Goal: Task Accomplishment & Management: Manage account settings

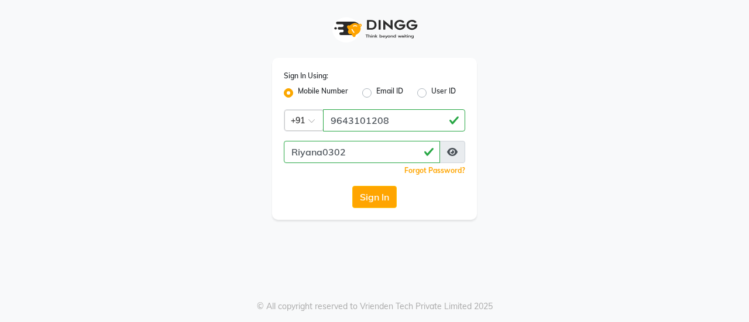
click at [363, 141] on input "Riyana0302" at bounding box center [362, 152] width 156 height 22
click at [308, 152] on input "Riyana0302" at bounding box center [362, 152] width 156 height 22
click at [362, 152] on input "Riyana0302" at bounding box center [362, 152] width 156 height 22
click at [349, 150] on input "Riyana0302" at bounding box center [362, 152] width 156 height 22
click at [359, 153] on input "Riyana0302" at bounding box center [362, 152] width 156 height 22
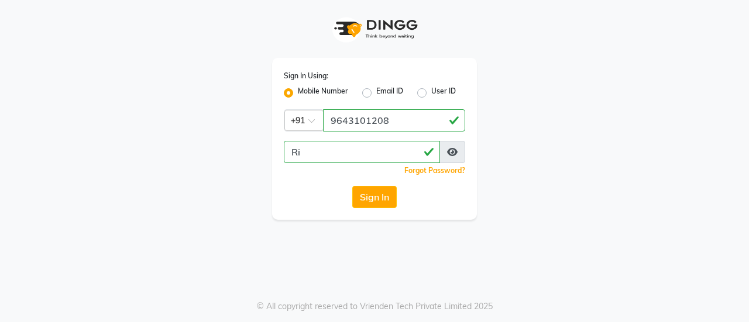
type input "R"
type input "riyana0302"
click at [357, 200] on button "Sign In" at bounding box center [374, 197] width 44 height 22
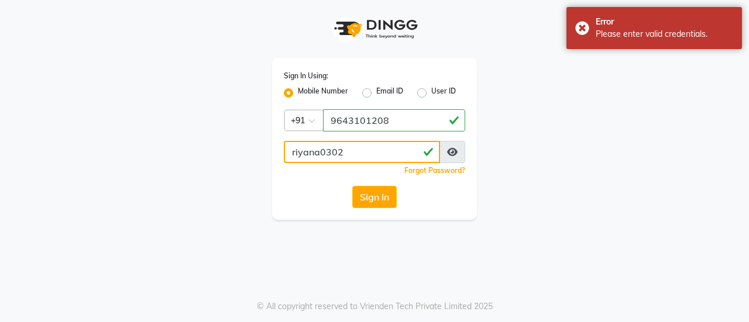
click at [294, 153] on input "riyana0302" at bounding box center [362, 152] width 156 height 22
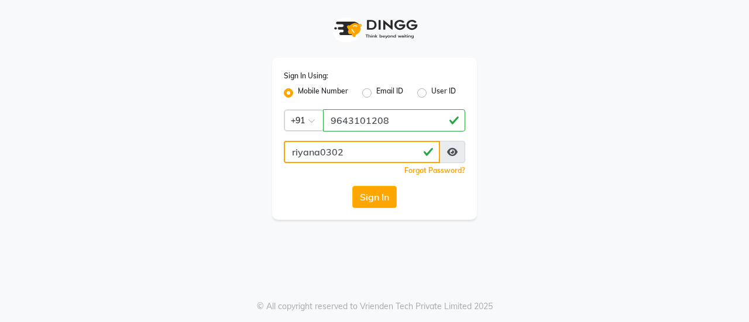
click at [355, 147] on input "riyana0302" at bounding box center [362, 152] width 156 height 22
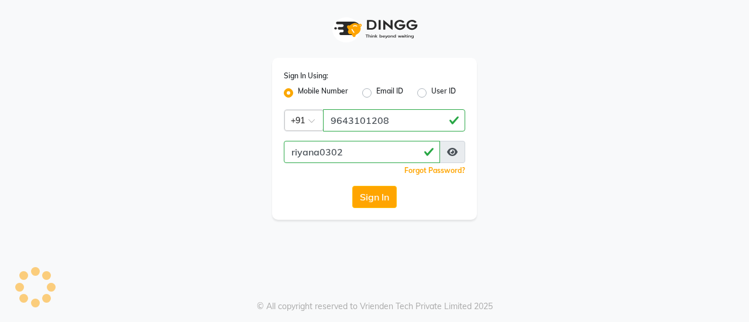
click at [431, 97] on label "User ID" at bounding box center [443, 93] width 25 height 14
click at [431, 94] on input "User ID" at bounding box center [435, 90] width 8 height 8
radio input "true"
radio input "false"
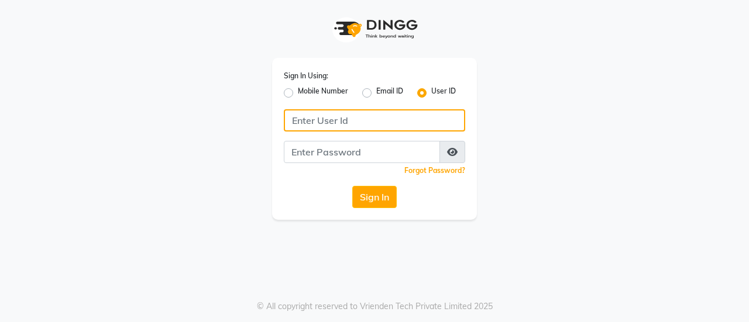
click at [324, 113] on input "Username" at bounding box center [374, 120] width 181 height 22
click at [334, 120] on input "Username" at bounding box center [374, 120] width 181 height 22
type input "96443101208"
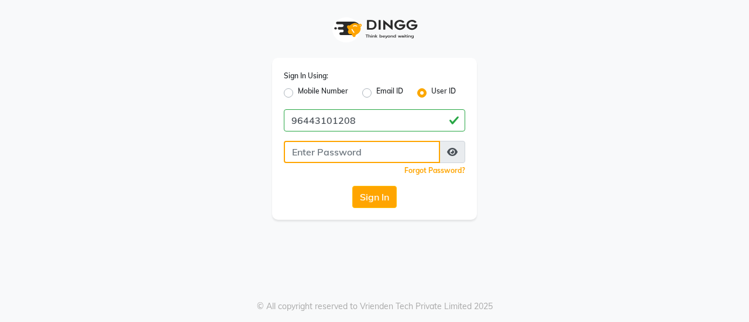
click at [357, 155] on input "Username" at bounding box center [362, 152] width 156 height 22
type input "riyana0302"
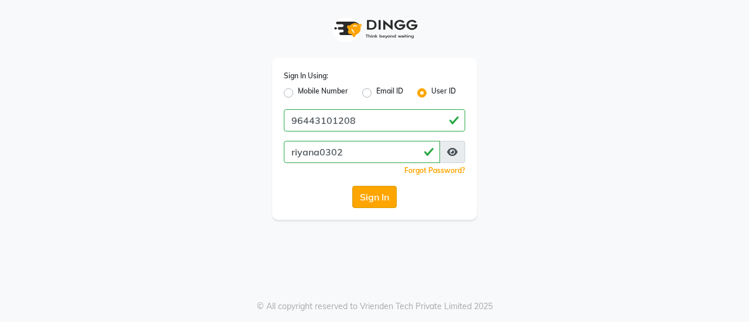
click at [369, 196] on button "Sign In" at bounding box center [374, 197] width 44 height 22
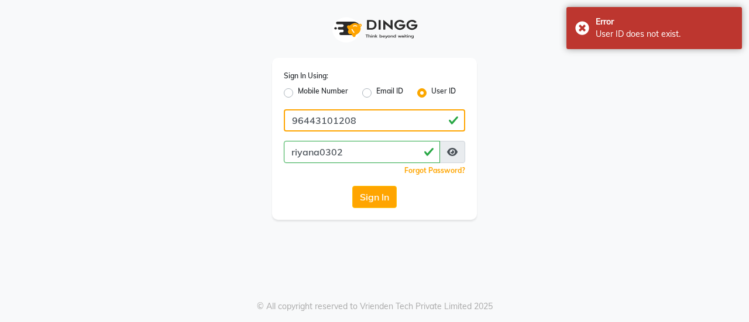
click at [311, 122] on input "96443101208" at bounding box center [374, 120] width 181 height 22
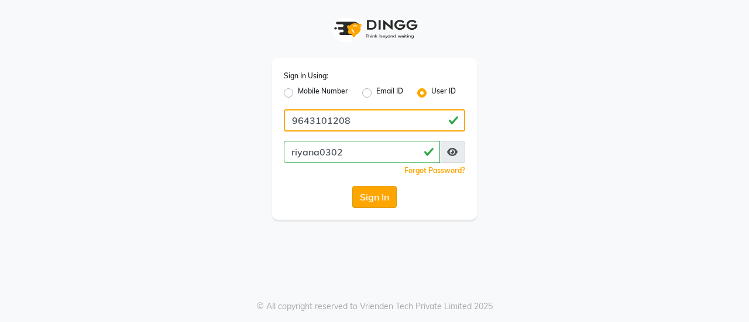
type input "9643101208"
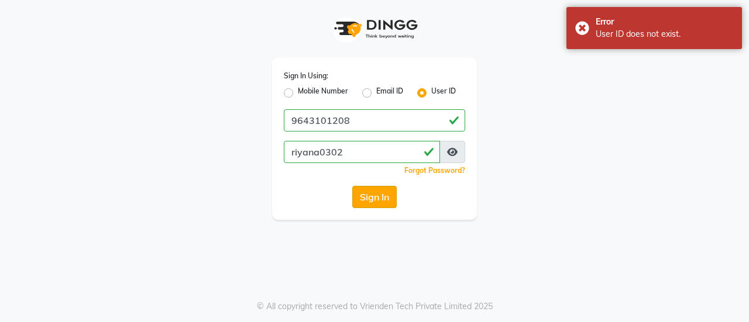
click at [364, 205] on button "Sign In" at bounding box center [374, 197] width 44 height 22
click at [298, 88] on label "Mobile Number" at bounding box center [323, 93] width 50 height 14
click at [298, 88] on input "Mobile Number" at bounding box center [302, 90] width 8 height 8
radio input "true"
radio input "false"
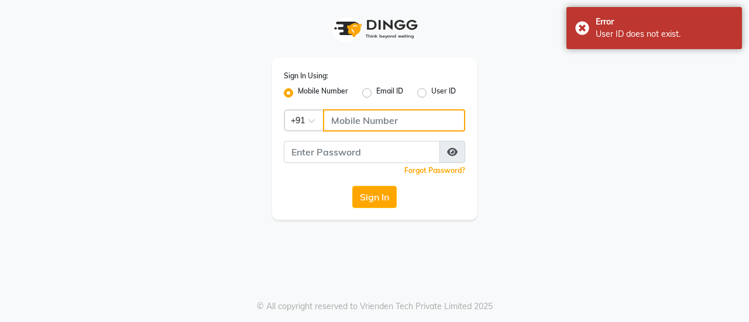
click at [396, 120] on input "Username" at bounding box center [394, 120] width 142 height 22
type input "9643"
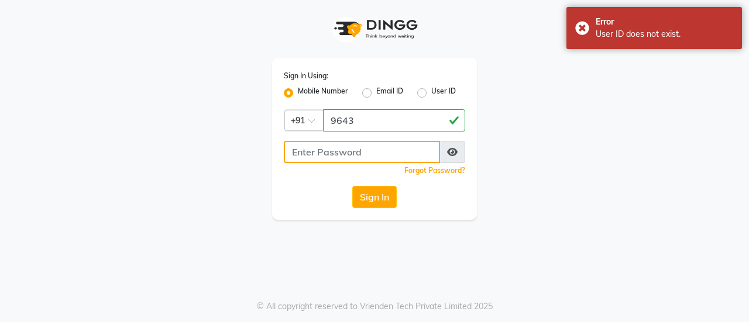
click at [320, 149] on input "Username" at bounding box center [362, 152] width 156 height 22
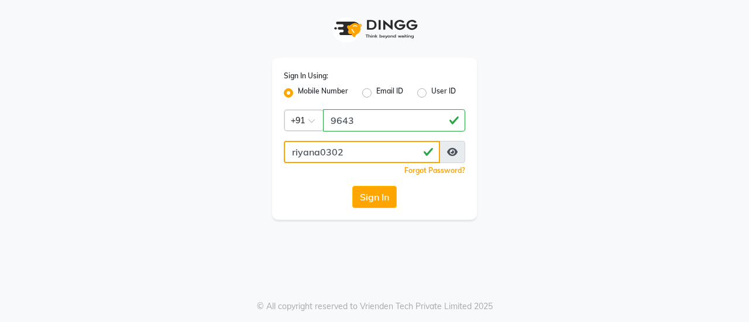
type input "riyana0302"
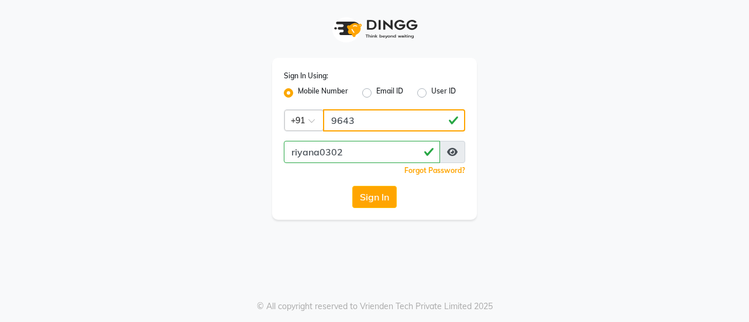
click at [361, 123] on input "9643" at bounding box center [394, 120] width 142 height 22
type input "9643101208"
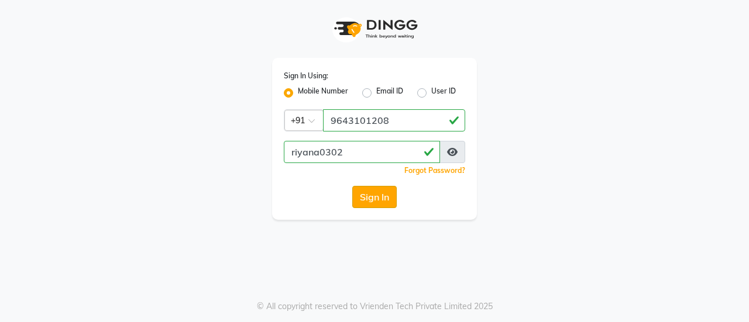
click at [369, 192] on button "Sign In" at bounding box center [374, 197] width 44 height 22
click at [548, 120] on div "Sign In Using: Mobile Number Email ID User ID Country Code × +91 9643101208 riy…" at bounding box center [374, 110] width 667 height 220
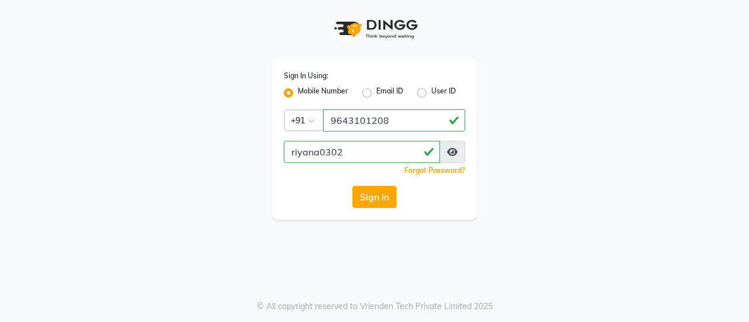
click at [540, 57] on div "Sign In Using: Mobile Number Email ID User ID Country Code × +91 9643101208 riy…" at bounding box center [374, 110] width 667 height 220
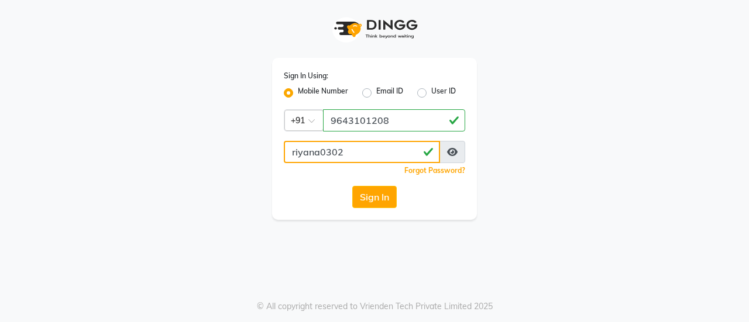
click at [351, 154] on input "riyana0302" at bounding box center [362, 152] width 156 height 22
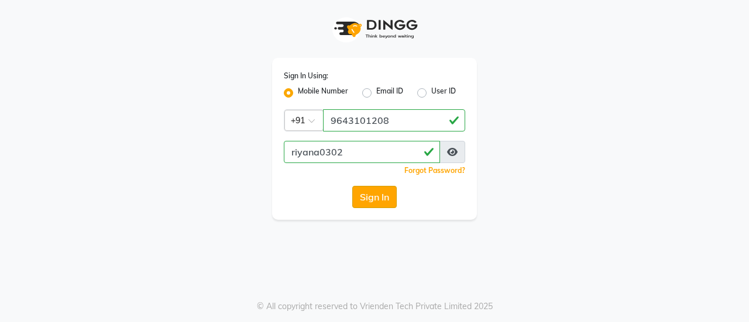
click at [379, 194] on button "Sign In" at bounding box center [374, 197] width 44 height 22
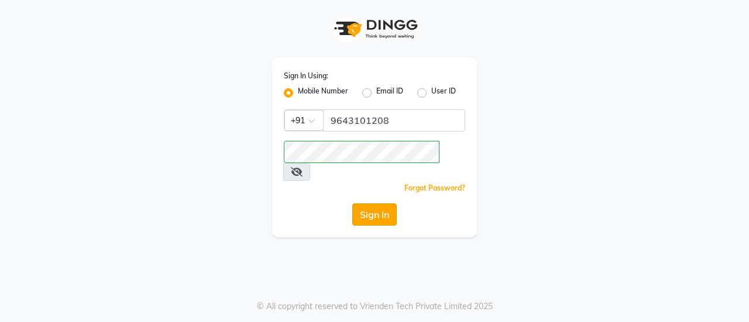
click at [366, 204] on button "Sign In" at bounding box center [374, 215] width 44 height 22
click at [310, 163] on span at bounding box center [296, 172] width 27 height 18
click at [303, 167] on icon at bounding box center [297, 171] width 12 height 9
click at [369, 204] on button "Sign In" at bounding box center [374, 215] width 44 height 22
click at [487, 197] on div "Sign In Using: Mobile Number Email ID User ID Country Code × [PHONE_NUMBER] Rem…" at bounding box center [374, 119] width 667 height 238
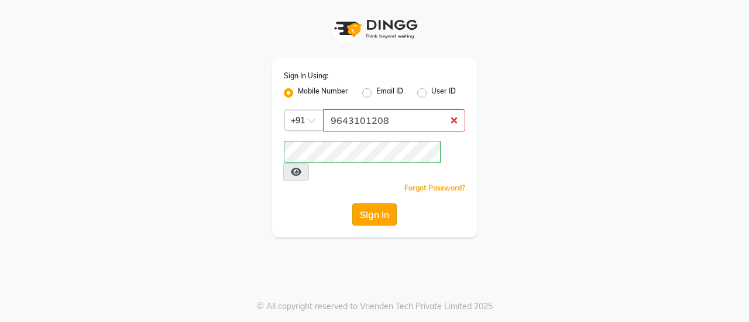
click at [378, 204] on button "Sign In" at bounding box center [374, 215] width 44 height 22
click at [396, 123] on input "9643101208" at bounding box center [394, 120] width 142 height 22
click at [368, 204] on button "Sign In" at bounding box center [374, 215] width 44 height 22
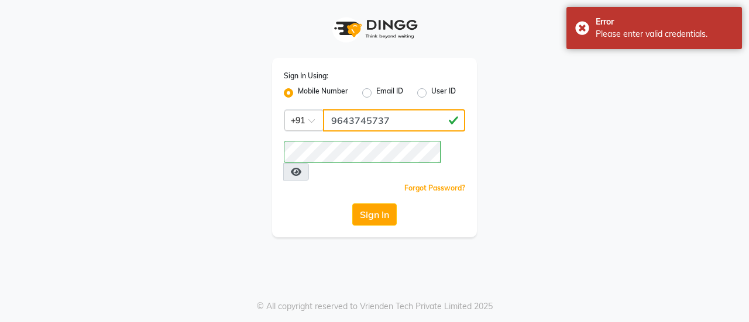
click at [400, 128] on input "9643745737" at bounding box center [394, 120] width 142 height 22
click at [513, 145] on div "Sign In Using: Mobile Number Email ID User ID Country Code × [PHONE_NUMBER] Rem…" at bounding box center [374, 119] width 667 height 238
click at [392, 128] on input "9643745737" at bounding box center [394, 120] width 142 height 22
type input "9"
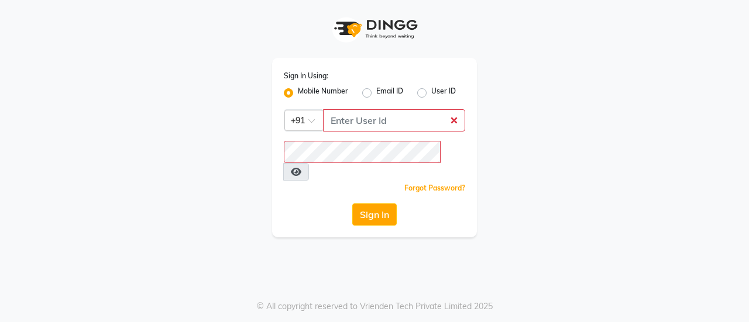
click at [538, 92] on div "Sign In Using: Mobile Number Email ID User ID Country Code × +91 Remember me Fo…" at bounding box center [374, 119] width 667 height 238
click at [379, 128] on input "Username" at bounding box center [394, 120] width 142 height 22
click at [550, 141] on div "Sign In Using: Mobile Number Email ID User ID Country Code × +91 Remember me Fo…" at bounding box center [374, 119] width 667 height 238
click at [384, 122] on input "Username" at bounding box center [394, 120] width 142 height 22
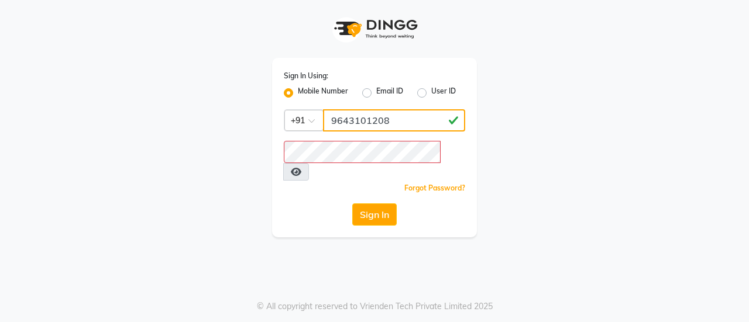
type input "9643101208"
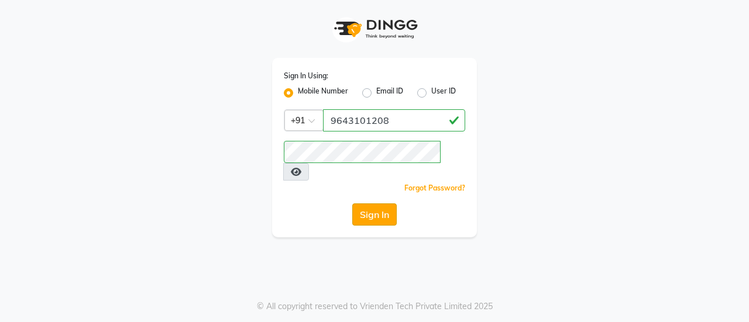
click at [368, 204] on button "Sign In" at bounding box center [374, 215] width 44 height 22
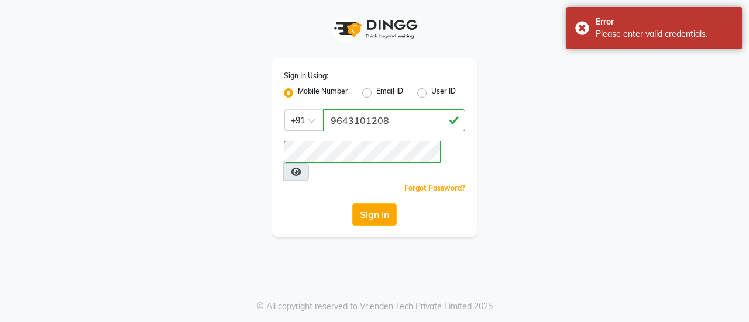
click at [301, 167] on icon at bounding box center [296, 171] width 11 height 9
click at [616, 104] on div "Sign In Using: Mobile Number Email ID User ID Country Code × [PHONE_NUMBER] Rem…" at bounding box center [374, 119] width 667 height 238
click at [480, 34] on div "Sign In Using: Mobile Number Email ID User ID Country Code × [PHONE_NUMBER] Rem…" at bounding box center [374, 119] width 222 height 238
click at [579, 30] on div "Error Please enter valid credentials." at bounding box center [655, 28] width 176 height 42
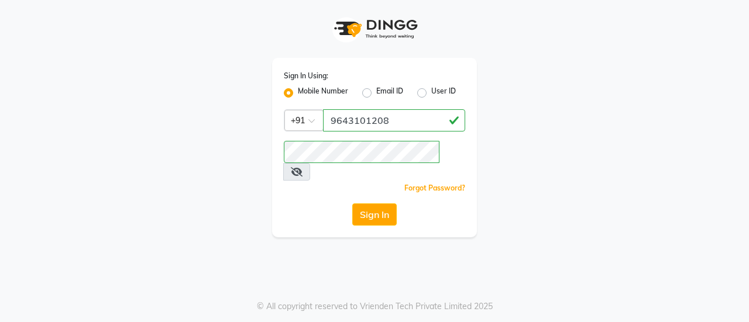
click at [488, 71] on div "Sign In Using: Mobile Number Email ID User ID Country Code × [PHONE_NUMBER] Rem…" at bounding box center [374, 119] width 667 height 238
click at [474, 145] on div "Sign In Using: Mobile Number Email ID User ID Country Code × [PHONE_NUMBER] Rem…" at bounding box center [374, 148] width 205 height 180
